Goal: Task Accomplishment & Management: Use online tool/utility

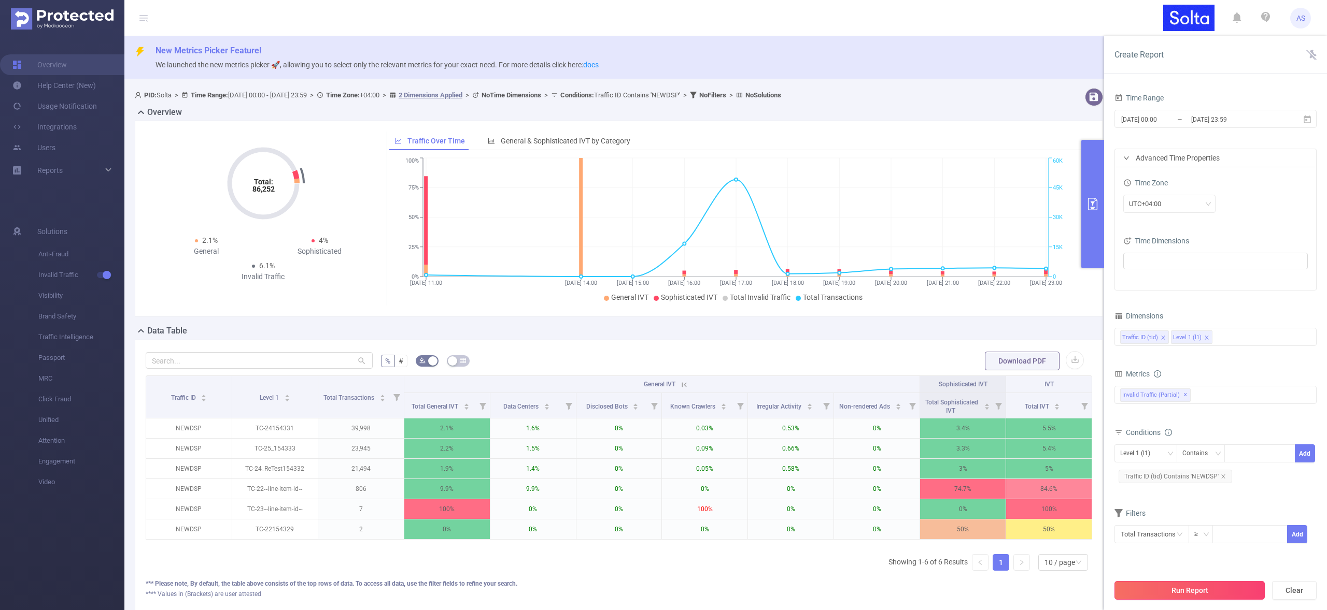
click at [1166, 587] on button "Run Report" at bounding box center [1189, 590] width 150 height 19
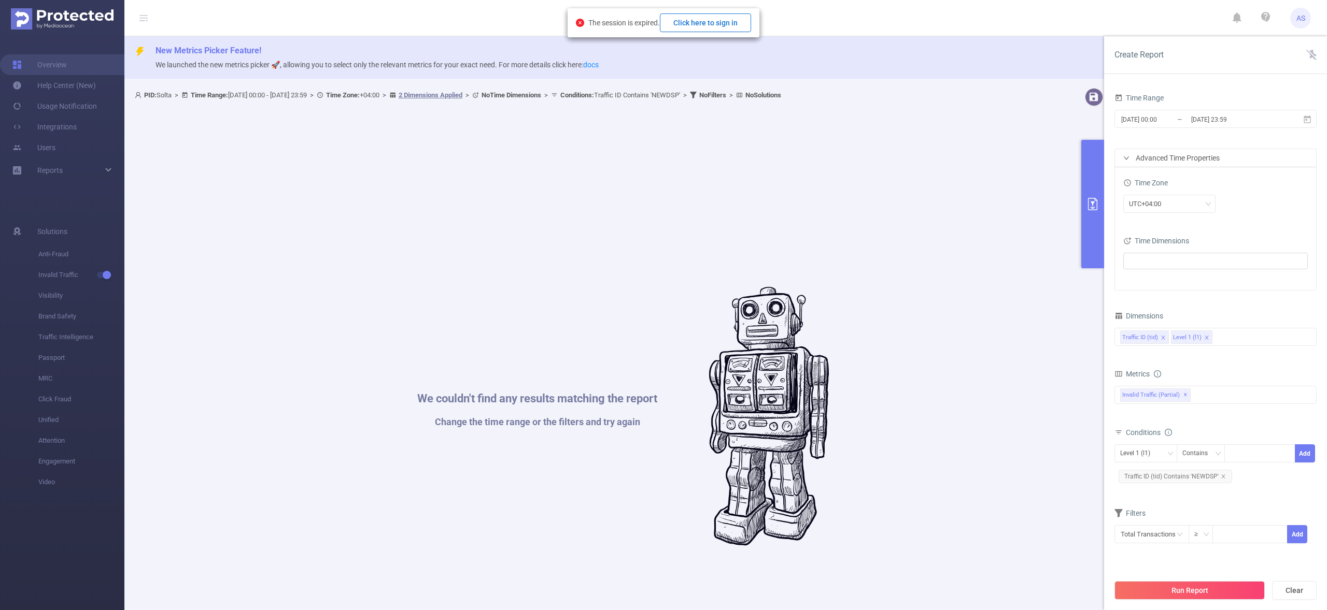
click at [712, 23] on button "Click here to sign in" at bounding box center [705, 22] width 91 height 19
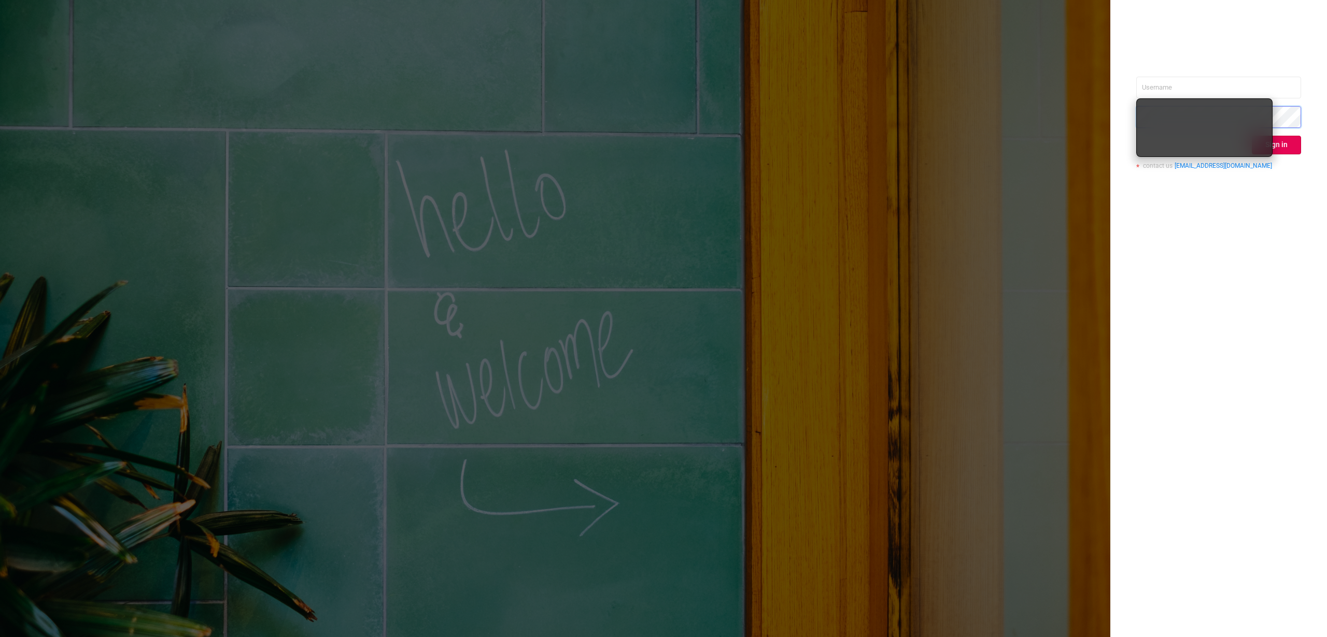
type input "alexey@solta.io"
click at [1200, 276] on div "alexey@solta.io Sign in contact us info@protected.media" at bounding box center [1218, 318] width 217 height 637
click at [1271, 143] on button "Sign in" at bounding box center [1276, 145] width 49 height 19
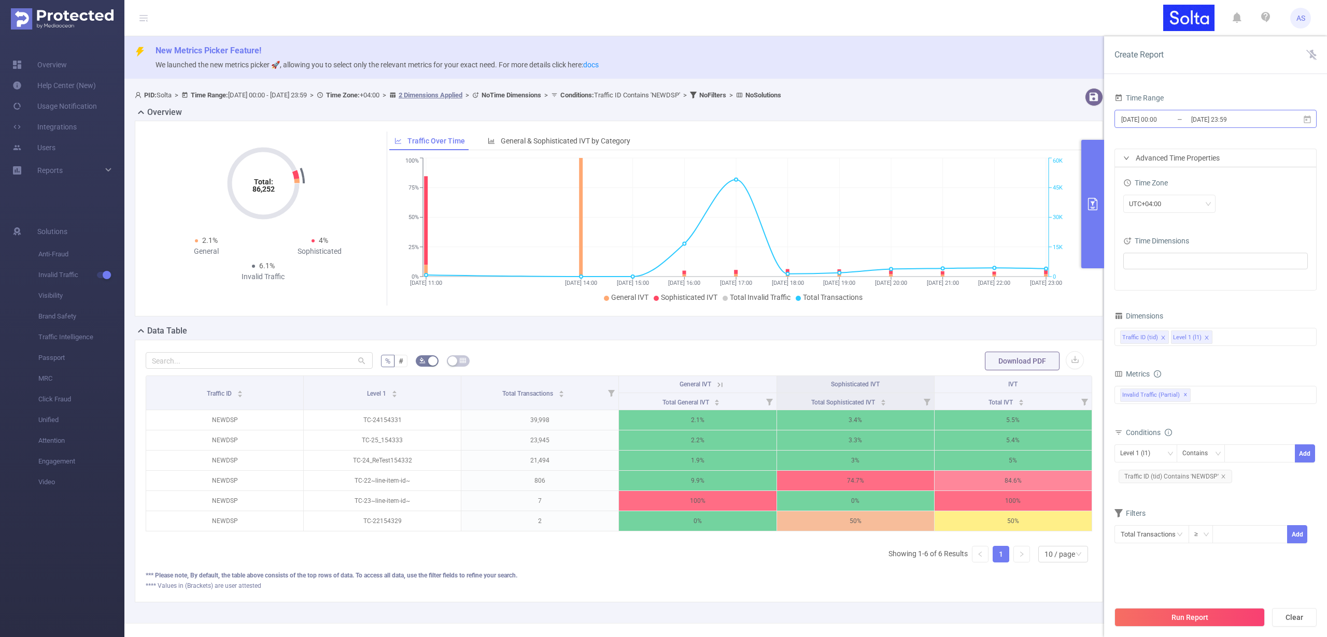
click at [1204, 119] on input "[DATE] 23:59" at bounding box center [1232, 119] width 84 height 14
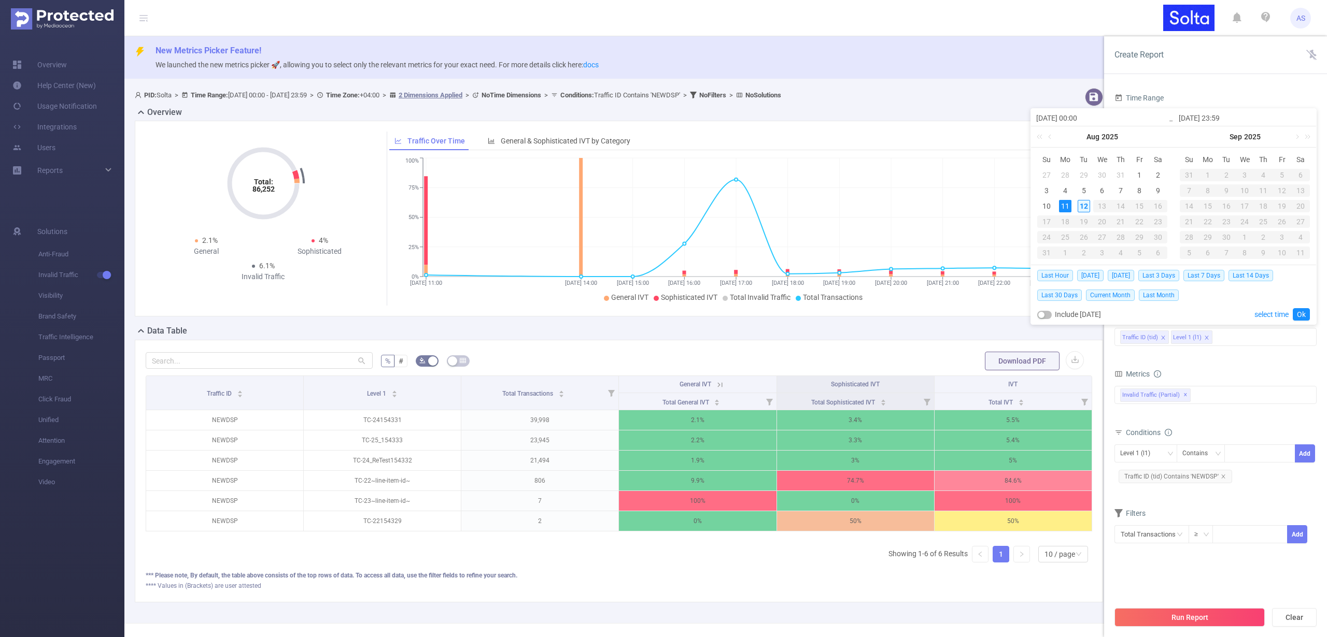
click at [1082, 208] on div "12" at bounding box center [1083, 206] width 12 height 12
type input "2025-08-12 00:00"
type input "2025-08-12 12:00"
type input "2025-08-12 00:00"
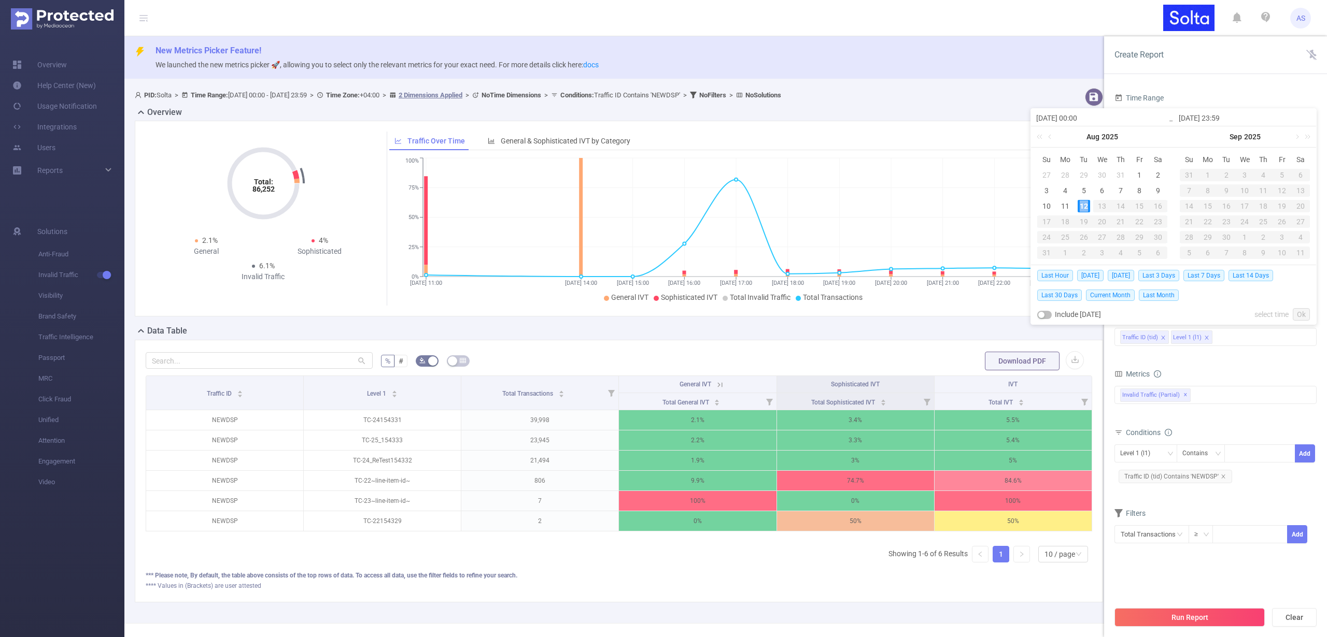
type input "2025-08-12 12:00"
click at [1303, 316] on link "Ok" at bounding box center [1300, 314] width 17 height 12
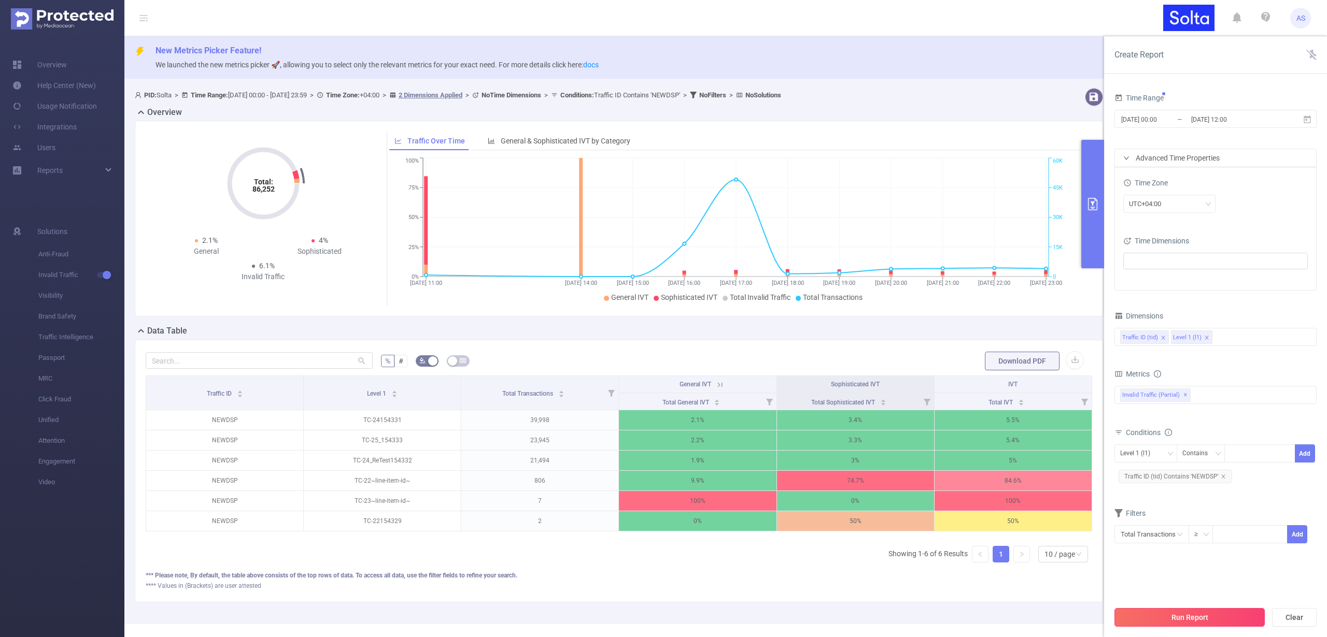
click at [1194, 616] on button "Run Report" at bounding box center [1189, 617] width 150 height 19
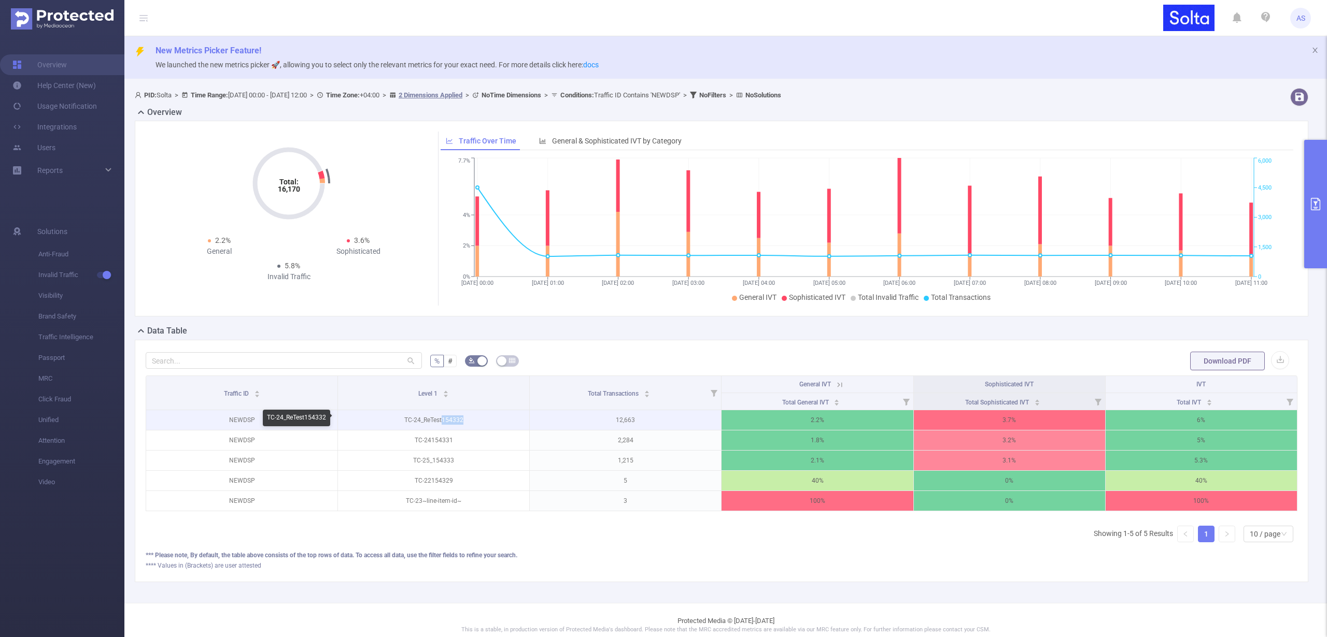
drag, startPoint x: 450, startPoint y: 420, endPoint x: 440, endPoint y: 419, distance: 9.4
click at [440, 419] on p "TC-24_ReTest154332" at bounding box center [433, 420] width 191 height 20
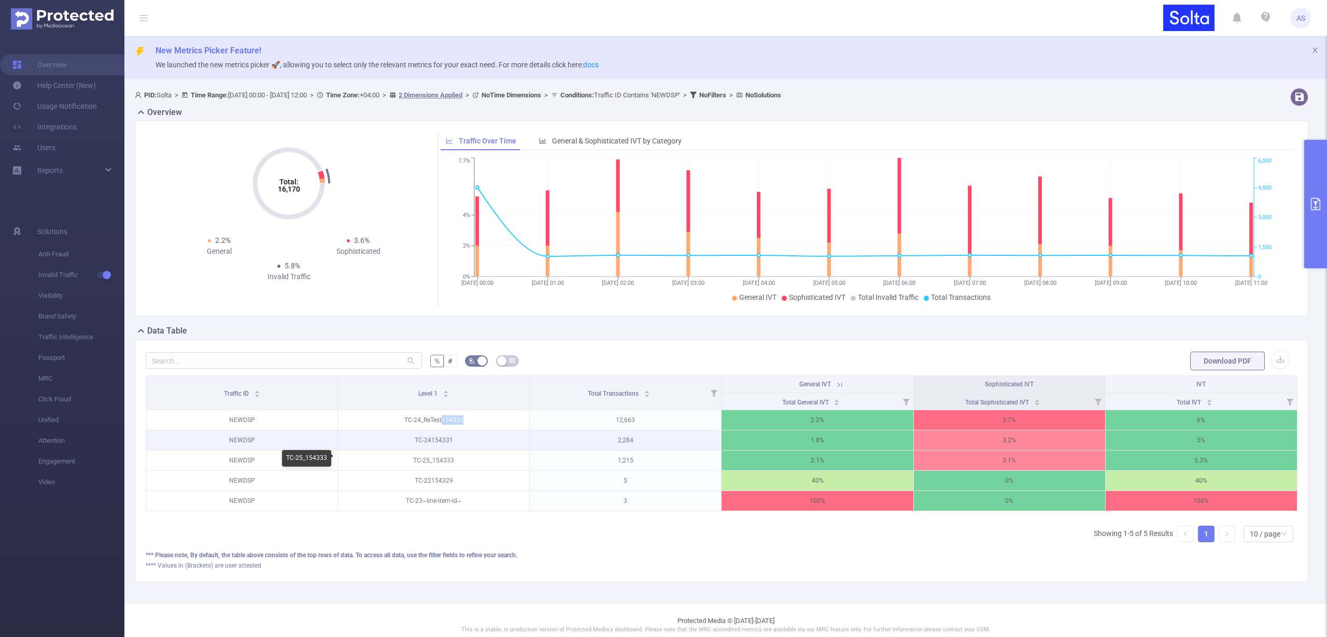
copy p "154332"
